Goal: Check status: Check status

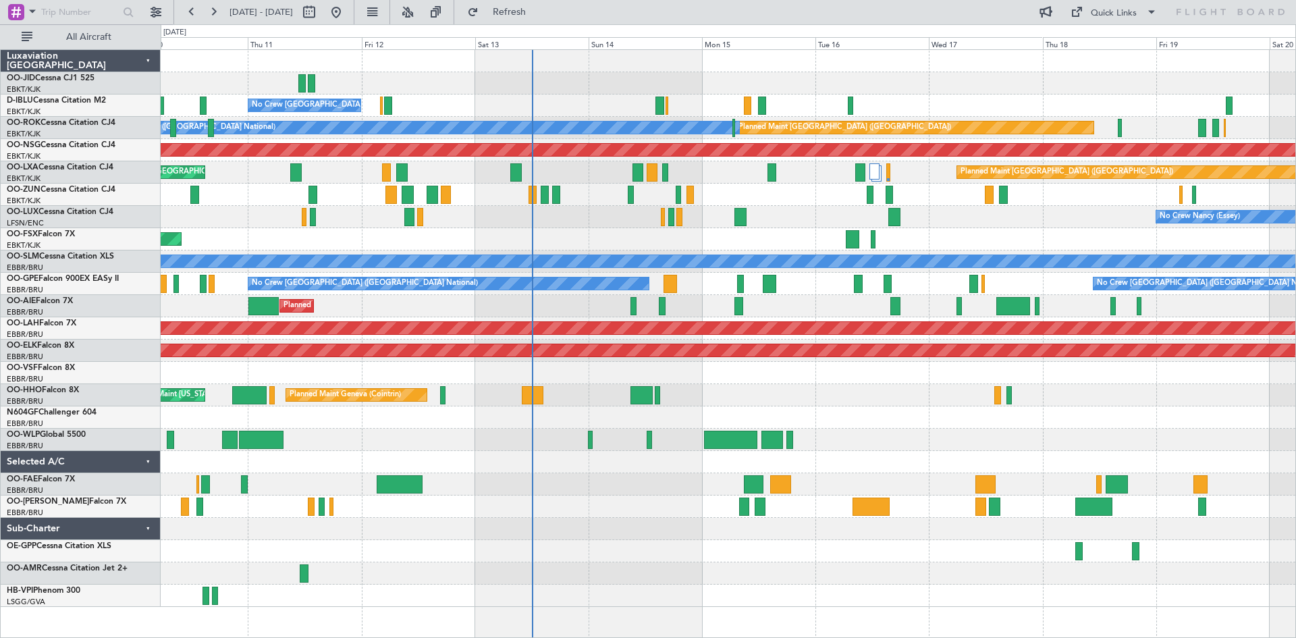
click at [697, 221] on div "No Crew [PERSON_NAME] ([PERSON_NAME]) No Crew [PERSON_NAME] ([PERSON_NAME])" at bounding box center [728, 217] width 1134 height 22
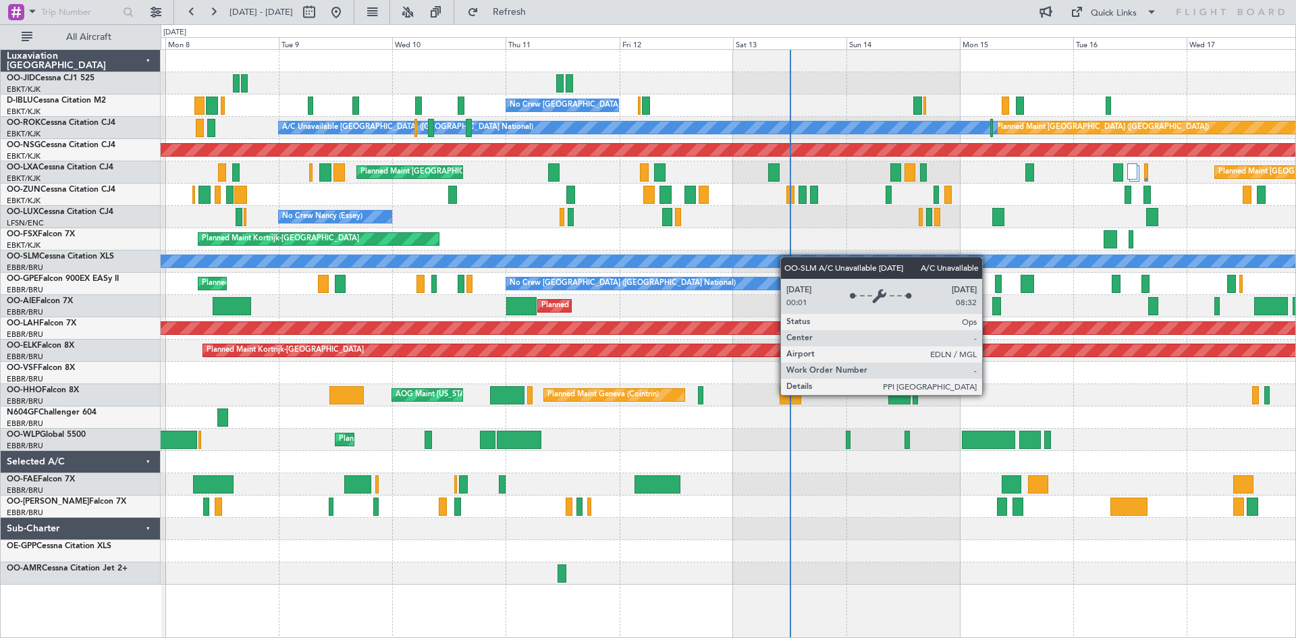
click at [860, 262] on div "No Crew [GEOGRAPHIC_DATA] ([GEOGRAPHIC_DATA] National) Planned Maint [GEOGRAPHI…" at bounding box center [728, 317] width 1134 height 534
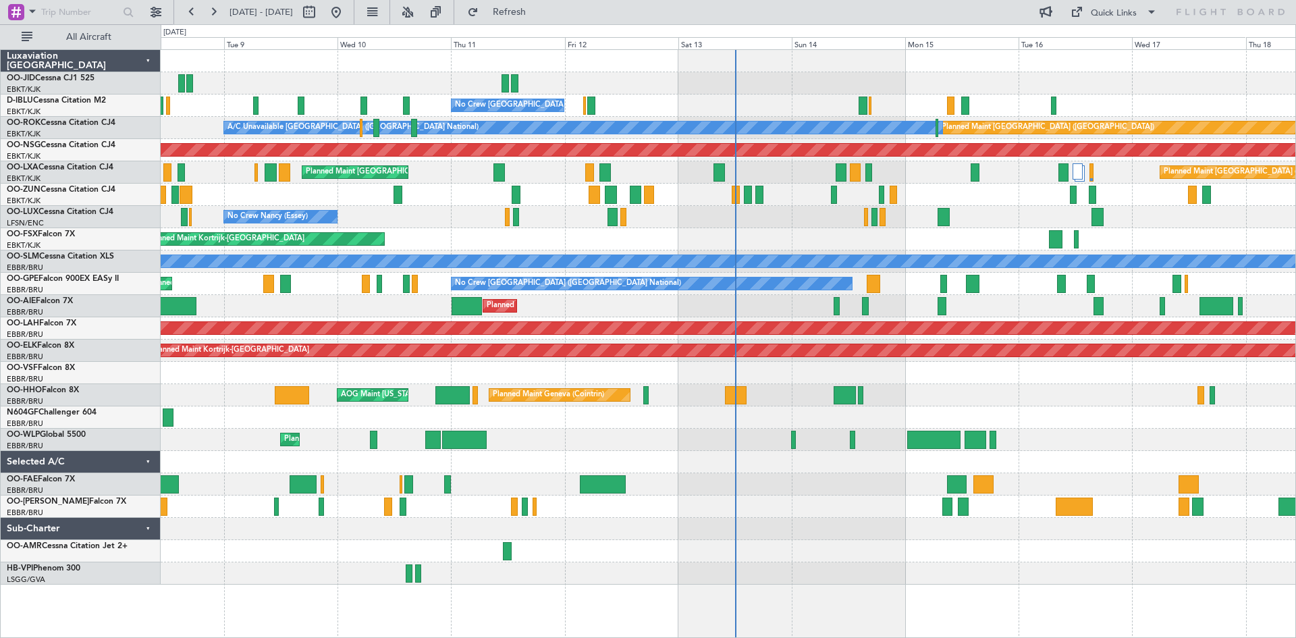
click at [589, 237] on div "Planned Maint Kortrijk-[GEOGRAPHIC_DATA]" at bounding box center [728, 239] width 1134 height 22
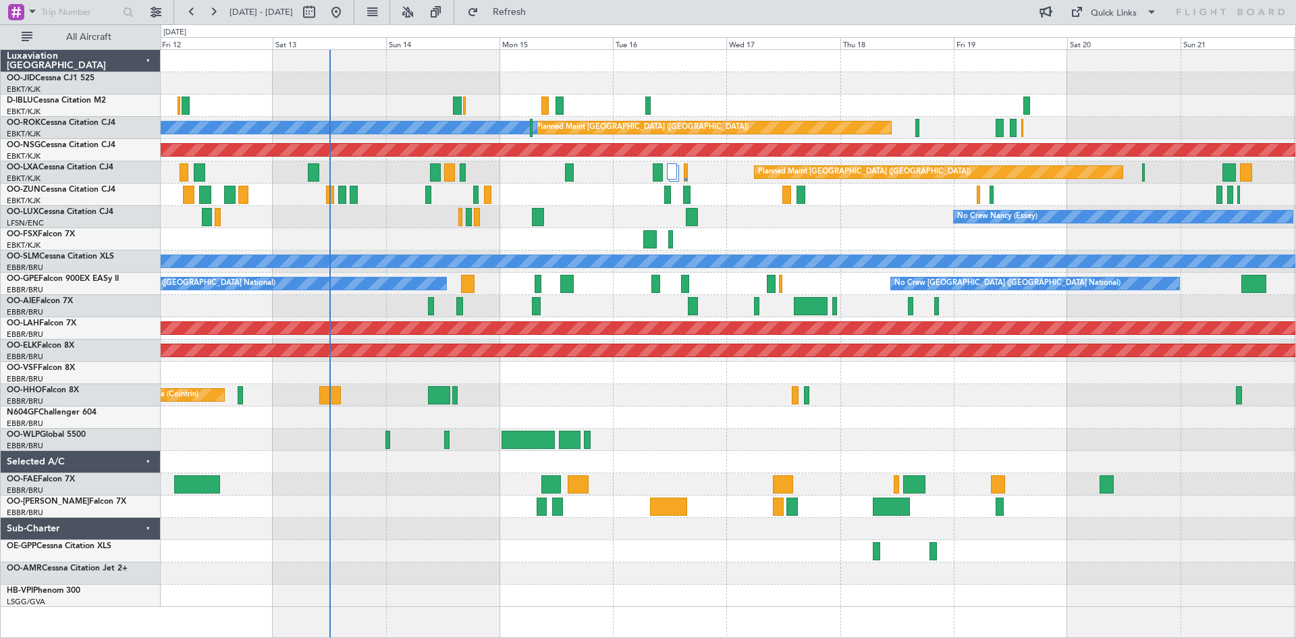
click at [501, 226] on div "No Crew [PERSON_NAME] ([PERSON_NAME]) No Crew [PERSON_NAME] ([PERSON_NAME])" at bounding box center [728, 217] width 1134 height 22
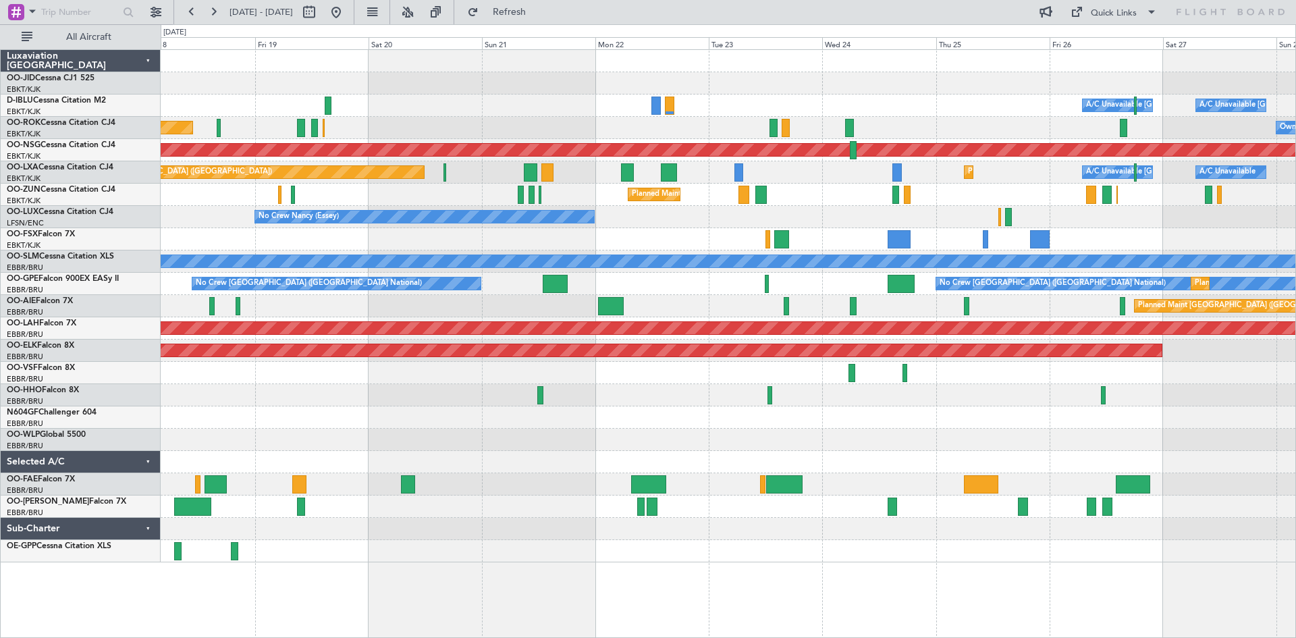
click at [387, 198] on div "Planned Maint Kortrijk-[GEOGRAPHIC_DATA]" at bounding box center [728, 195] width 1134 height 22
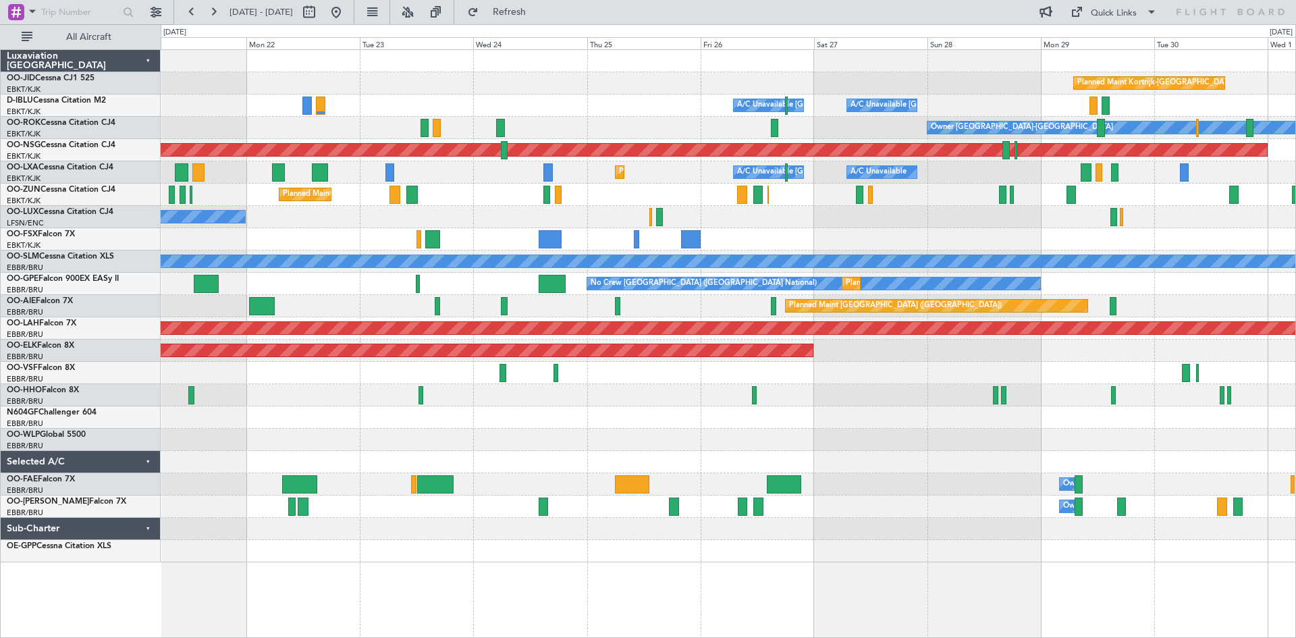
click at [626, 202] on div "Planned Maint Kortrijk-[GEOGRAPHIC_DATA] A/C Unavailable [GEOGRAPHIC_DATA] ([GE…" at bounding box center [728, 306] width 1134 height 512
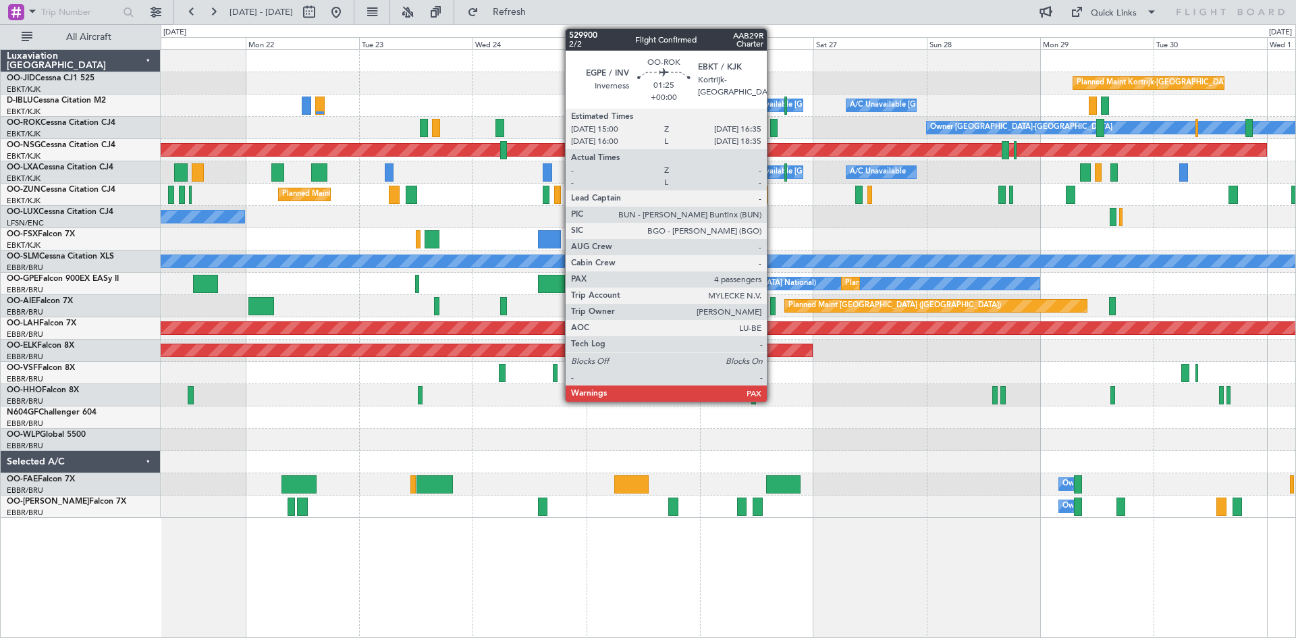
click at [773, 129] on div at bounding box center [774, 128] width 8 height 18
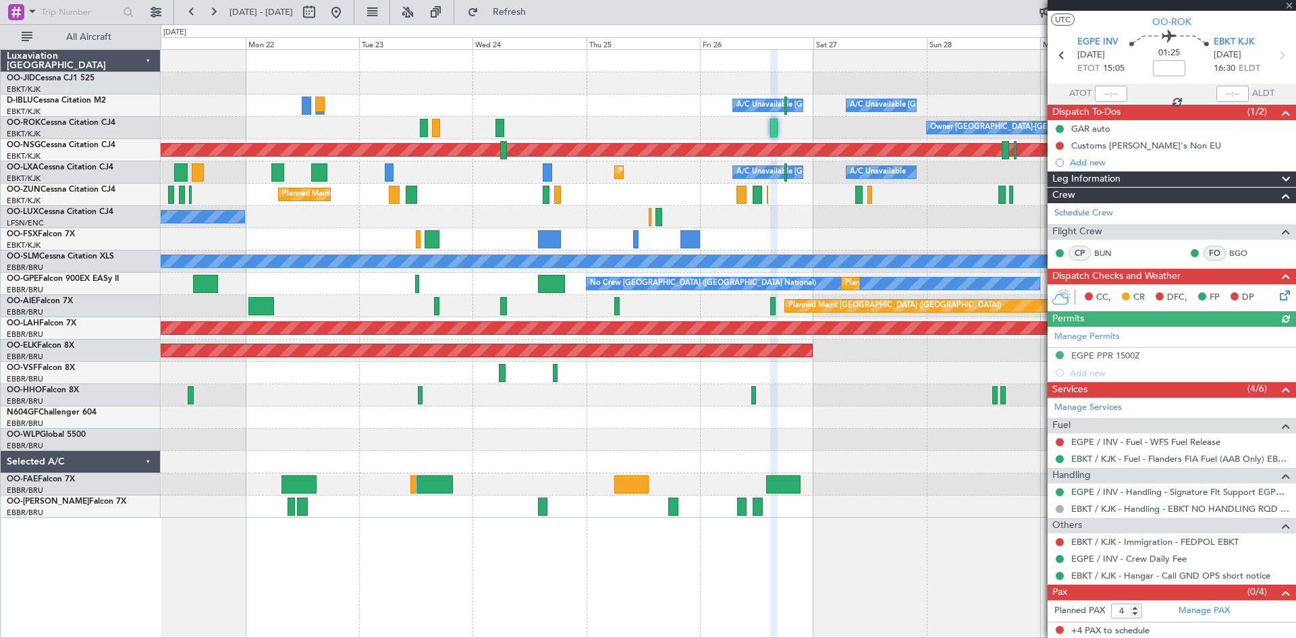
scroll to position [29, 0]
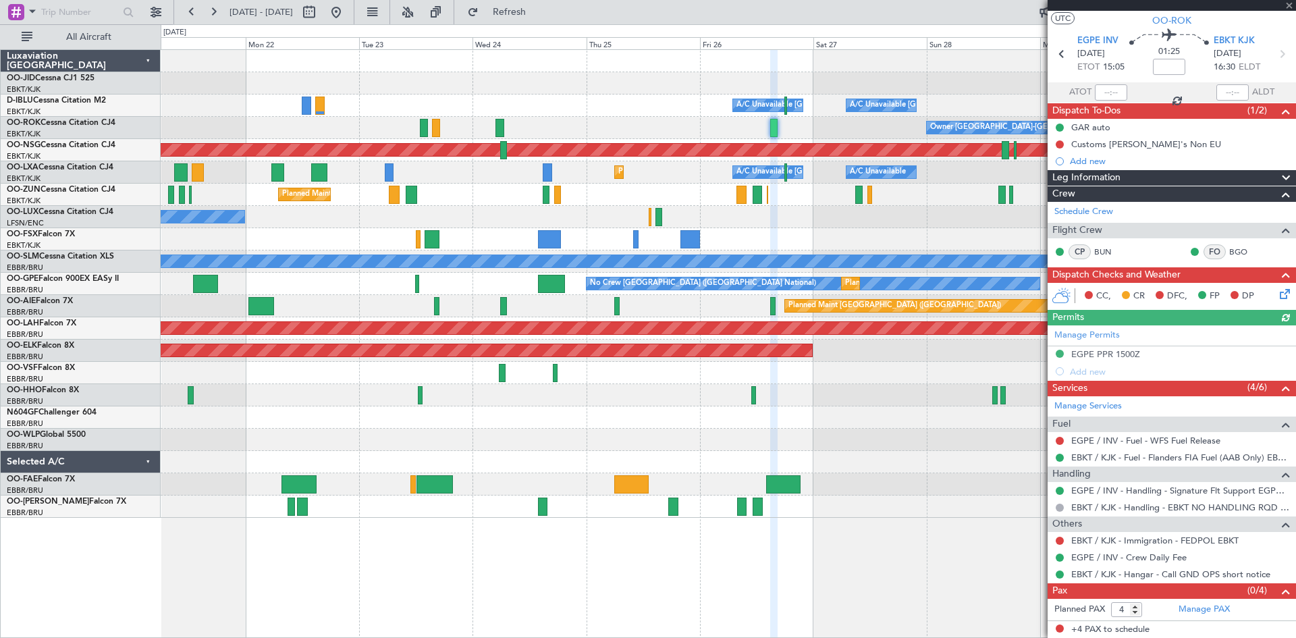
click at [1288, 4] on div at bounding box center [1171, 5] width 248 height 11
click at [1287, 1] on span at bounding box center [1288, 6] width 13 height 12
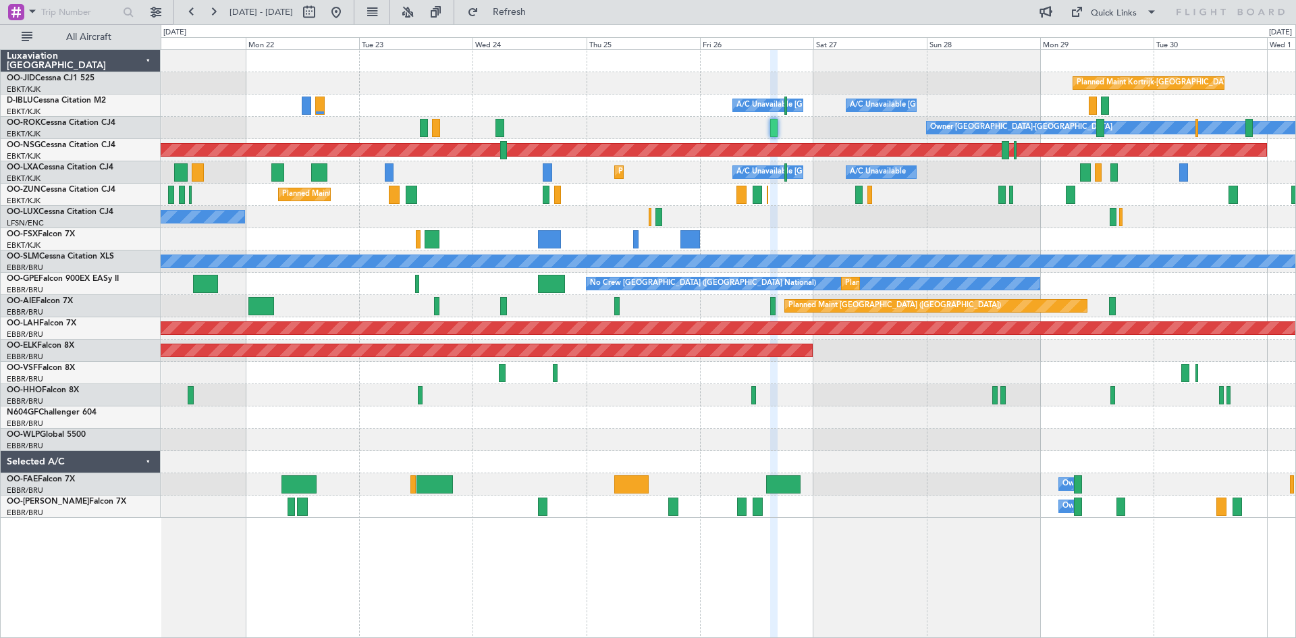
type input "0"
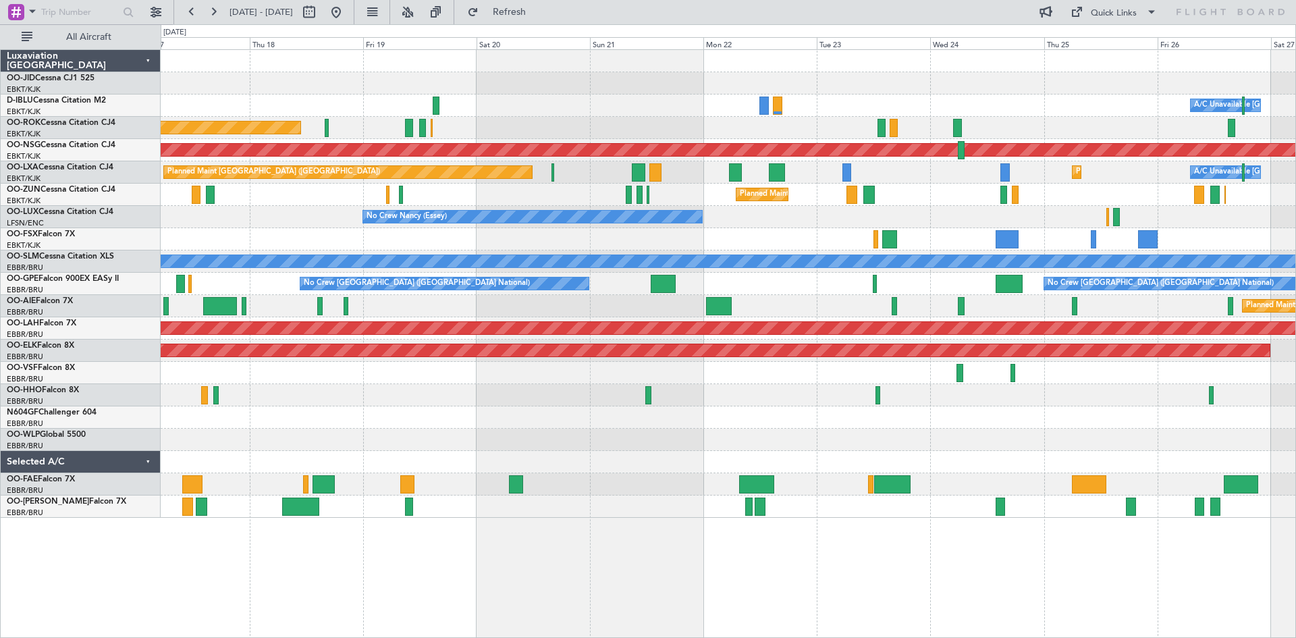
click at [956, 209] on div "No Crew Nancy (Essey)" at bounding box center [728, 217] width 1134 height 22
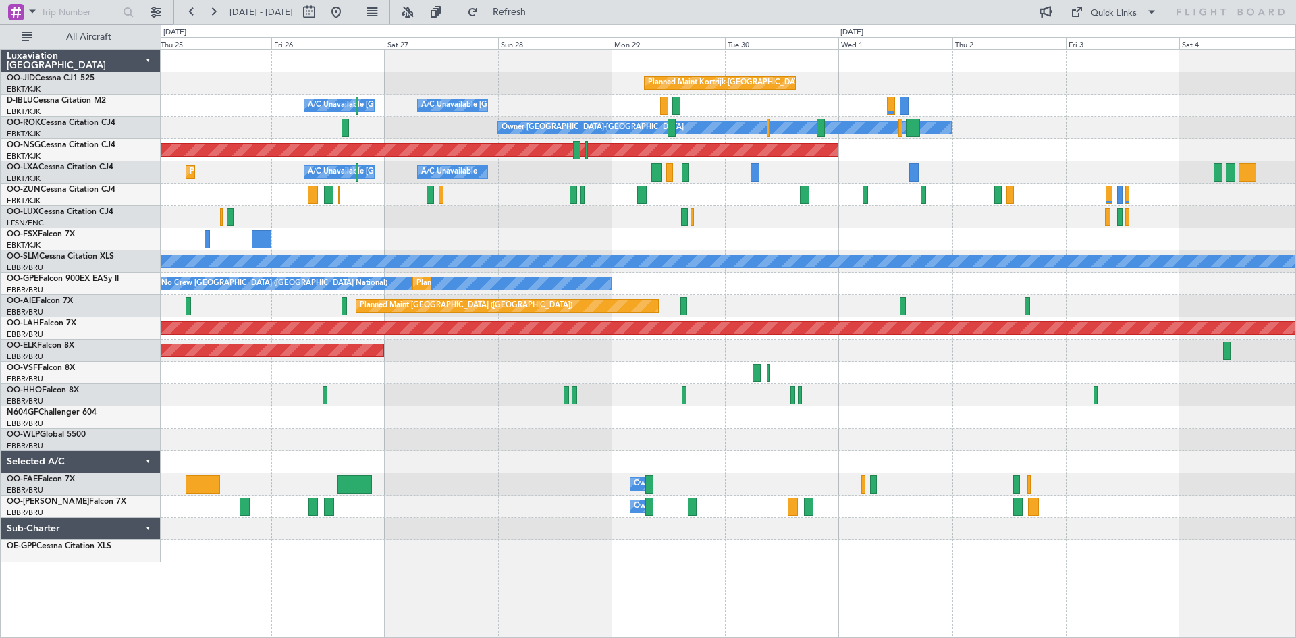
click at [641, 252] on div "Planned Maint Kortrijk-[GEOGRAPHIC_DATA] A/C Unavailable [GEOGRAPHIC_DATA] ([GE…" at bounding box center [728, 306] width 1134 height 512
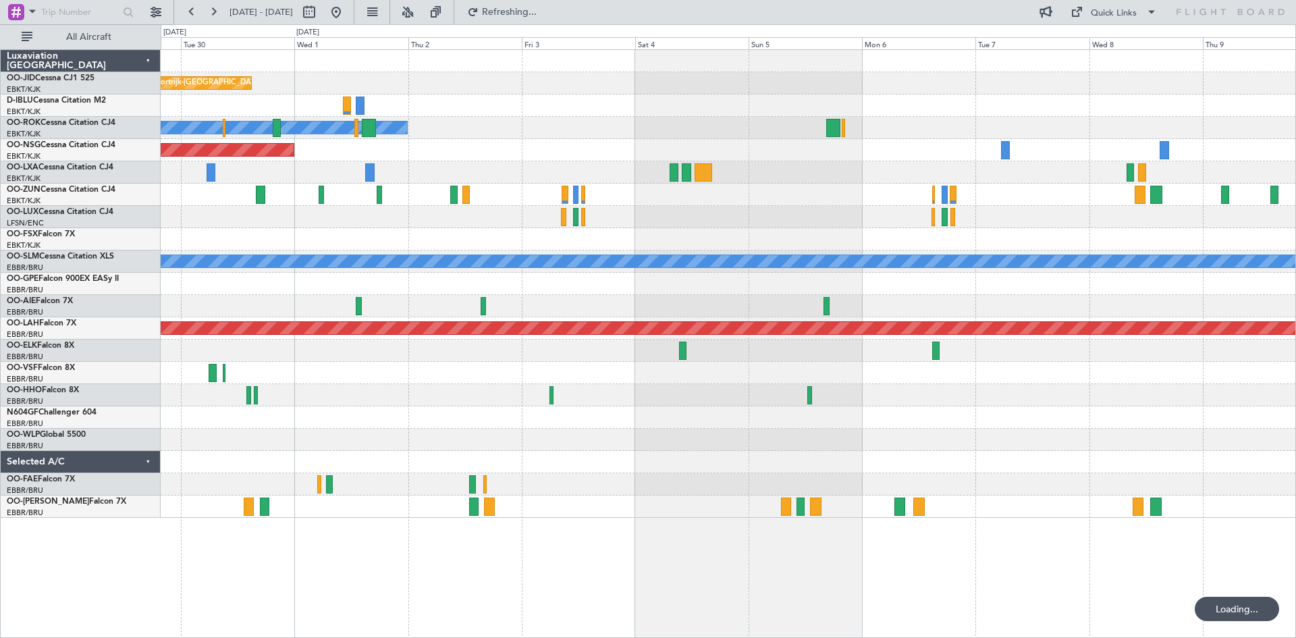
click at [580, 250] on div "Planned Maint Kortrijk-[GEOGRAPHIC_DATA] A/C Unavailable [GEOGRAPHIC_DATA]-[GEO…" at bounding box center [728, 284] width 1134 height 468
